Goal: Navigation & Orientation: Understand site structure

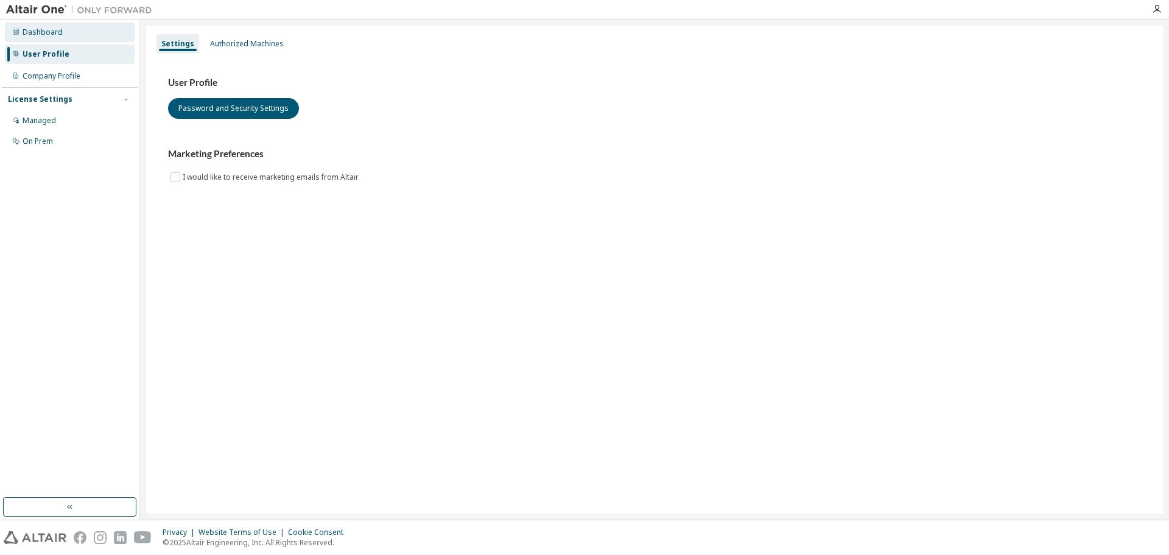
click at [63, 35] on div "Dashboard" at bounding box center [70, 32] width 130 height 19
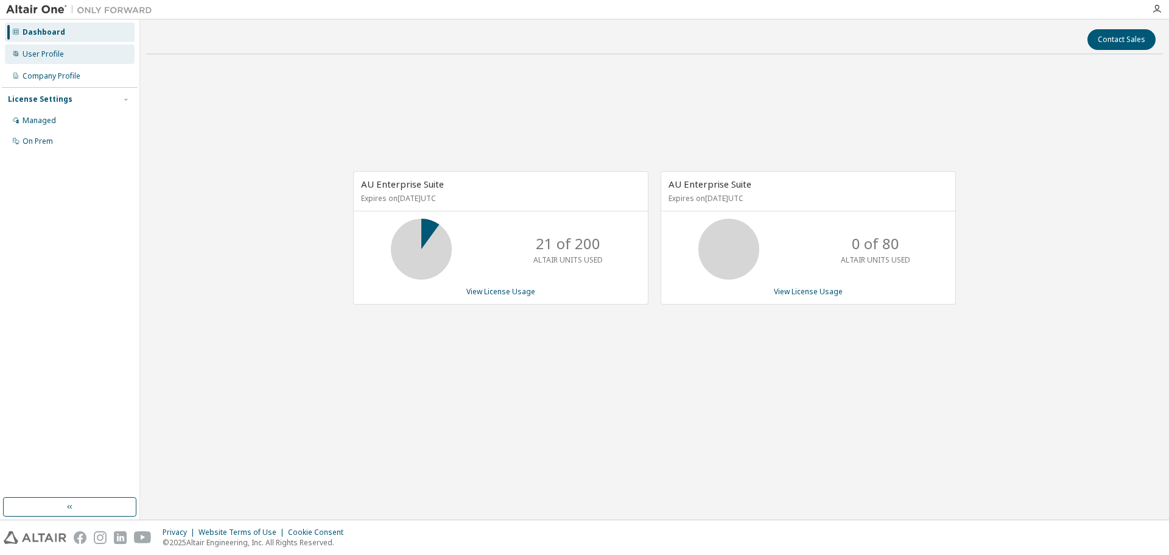
click at [66, 52] on div "User Profile" at bounding box center [70, 53] width 130 height 19
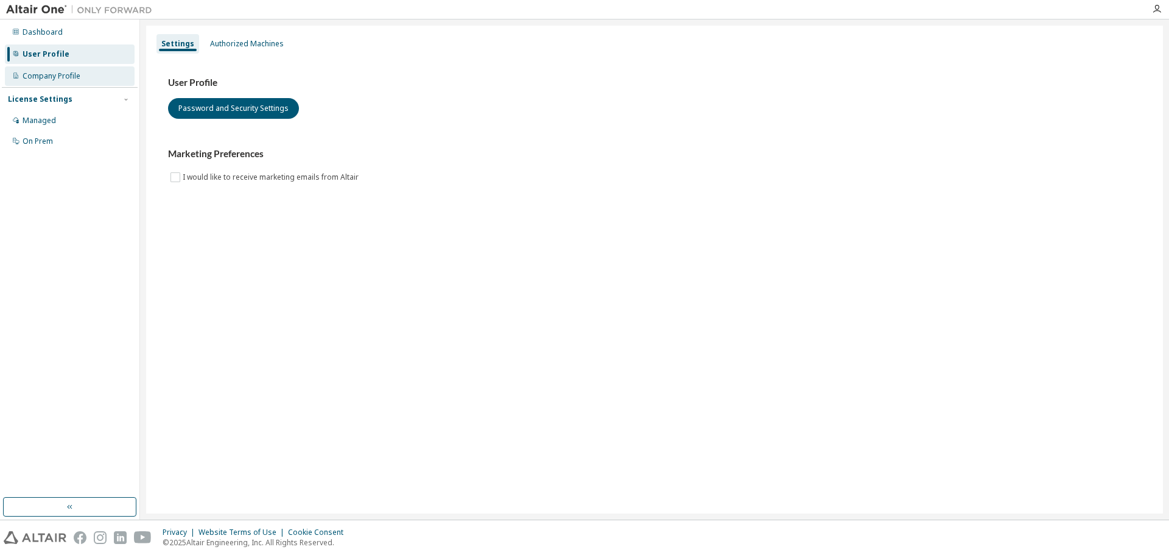
click at [76, 71] on div "Company Profile" at bounding box center [52, 76] width 58 height 10
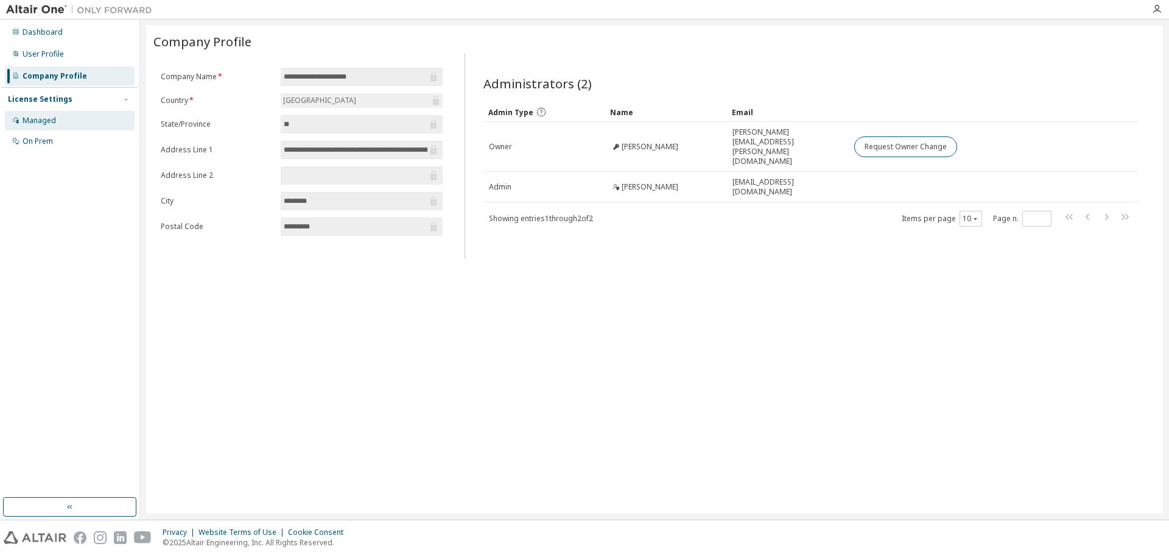
click at [71, 115] on div "Managed" at bounding box center [70, 120] width 130 height 19
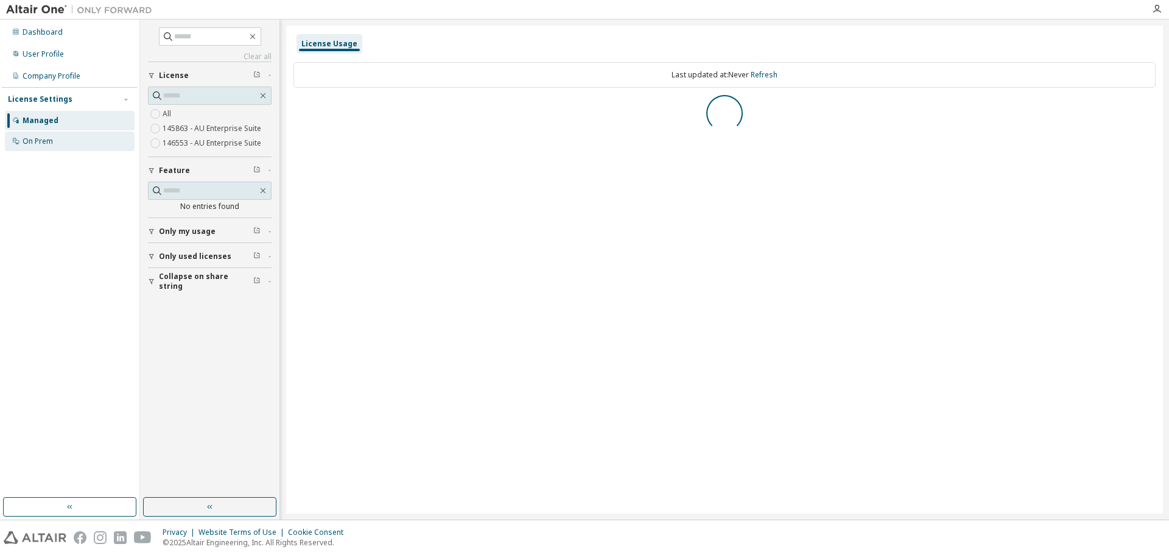
click at [47, 141] on div "On Prem" at bounding box center [38, 141] width 30 height 10
